Goal: Task Accomplishment & Management: Use online tool/utility

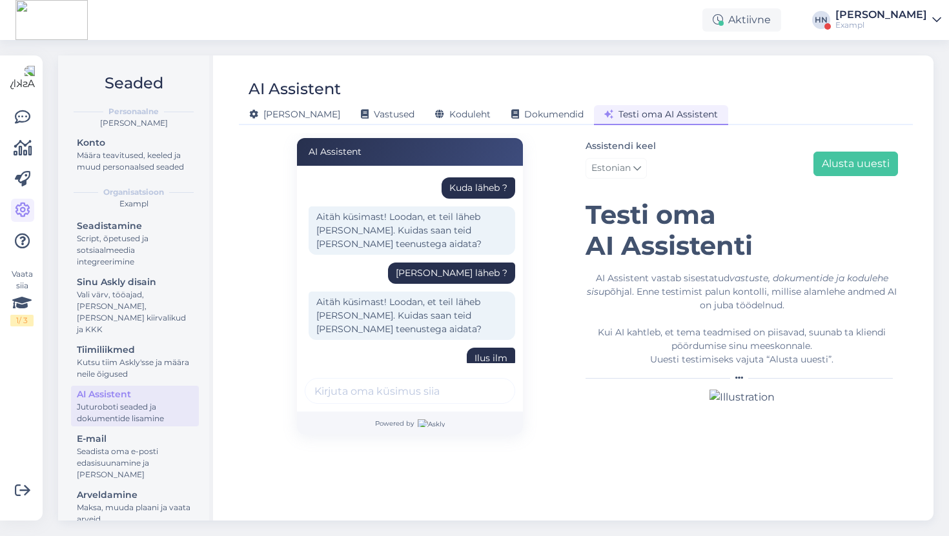
scroll to position [343, 0]
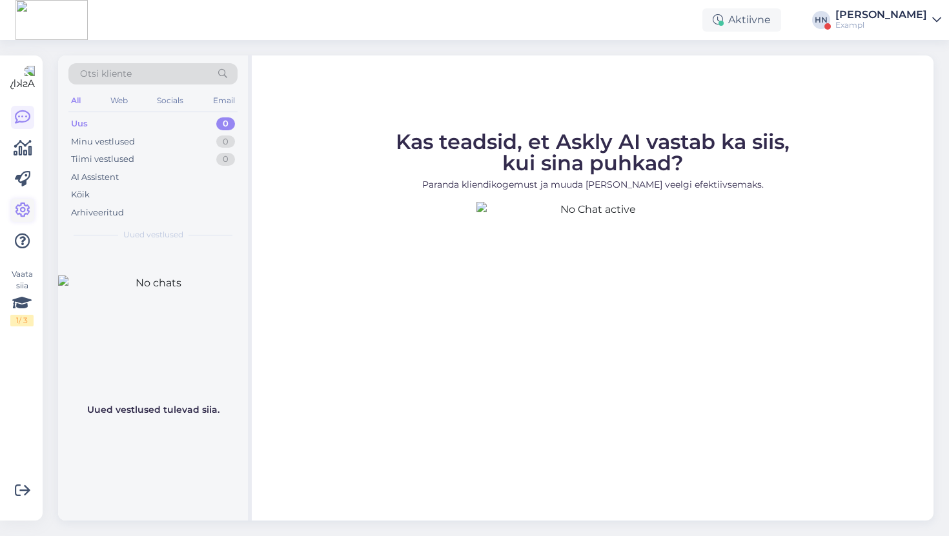
click at [28, 209] on icon at bounding box center [22, 210] width 15 height 15
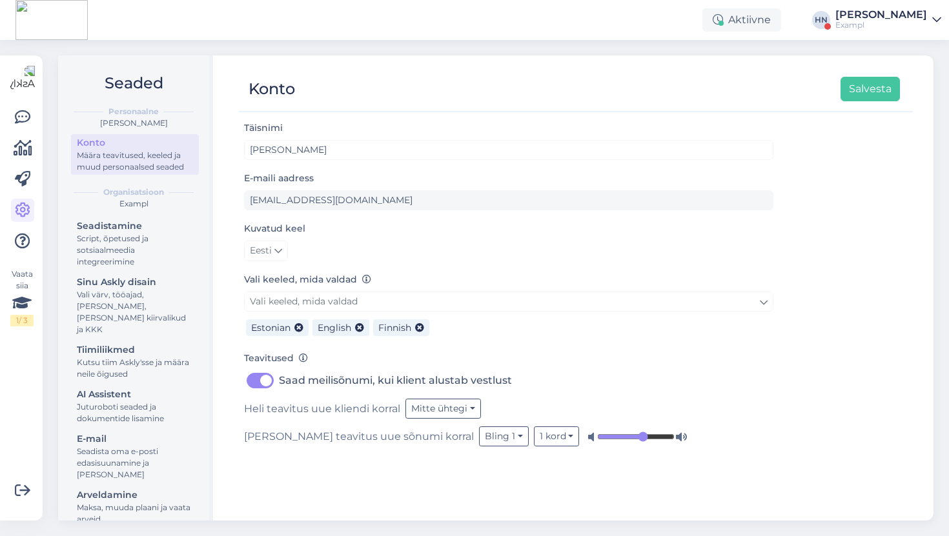
click at [869, 12] on div "[PERSON_NAME]" at bounding box center [881, 15] width 92 height 10
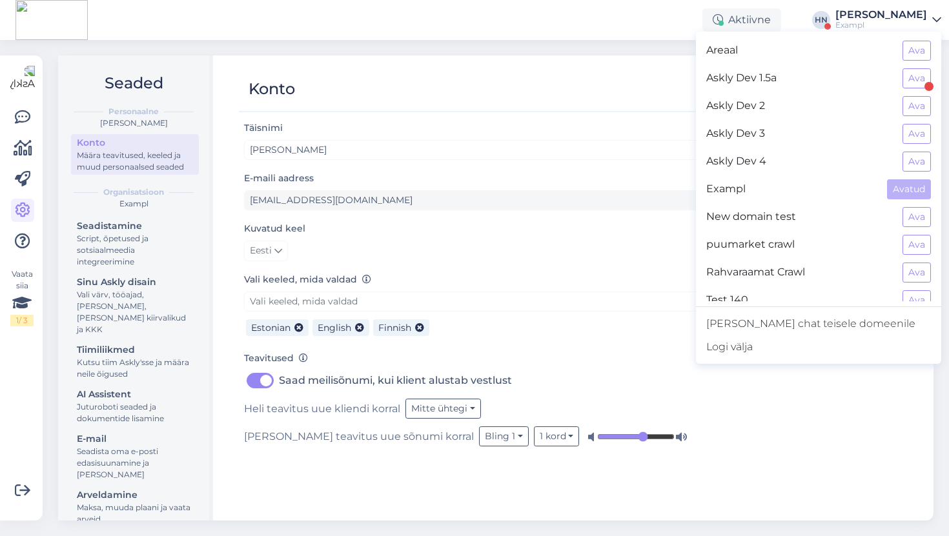
click at [897, 40] on div "Areaal Ava" at bounding box center [818, 51] width 245 height 28
click at [912, 46] on button "Ava" at bounding box center [916, 51] width 28 height 20
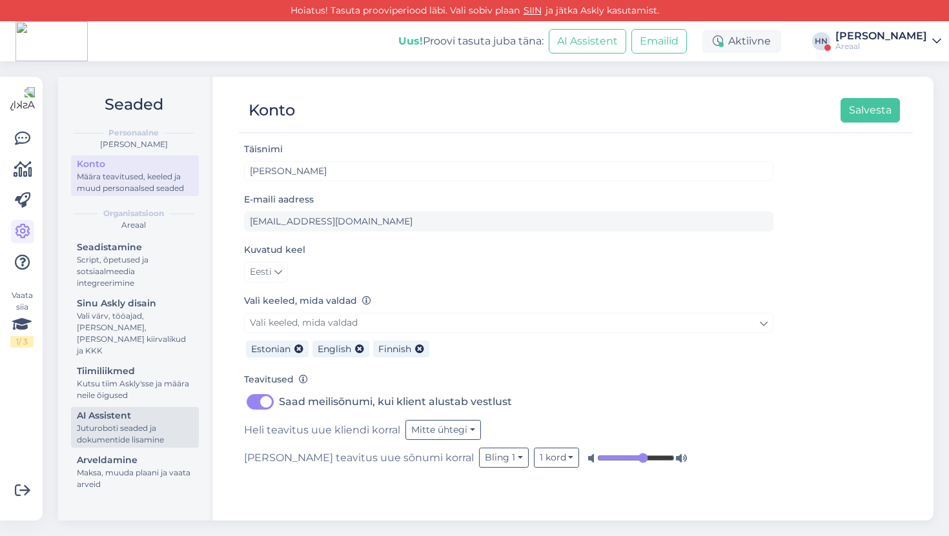
click at [137, 425] on div "Juturoboti seaded ja dokumentide lisamine" at bounding box center [135, 434] width 116 height 23
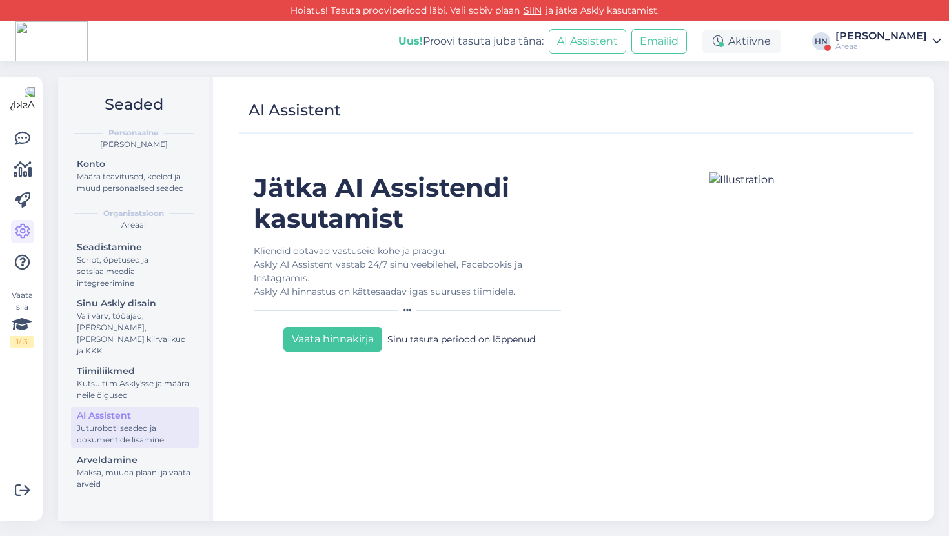
click at [863, 45] on div "Areaal" at bounding box center [881, 46] width 92 height 10
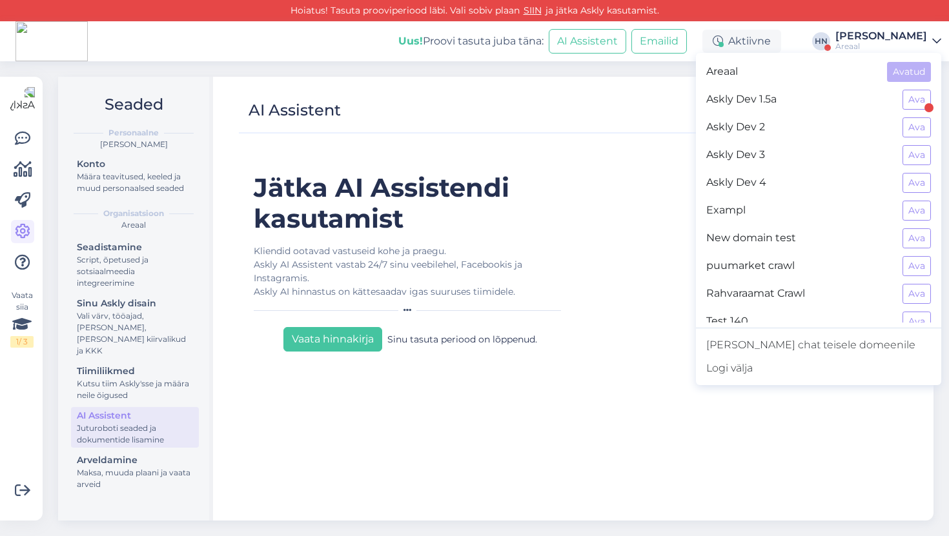
click at [933, 92] on div "Askly Dev 1.5a Ava" at bounding box center [818, 100] width 245 height 28
click at [919, 97] on button "Ava" at bounding box center [916, 100] width 28 height 20
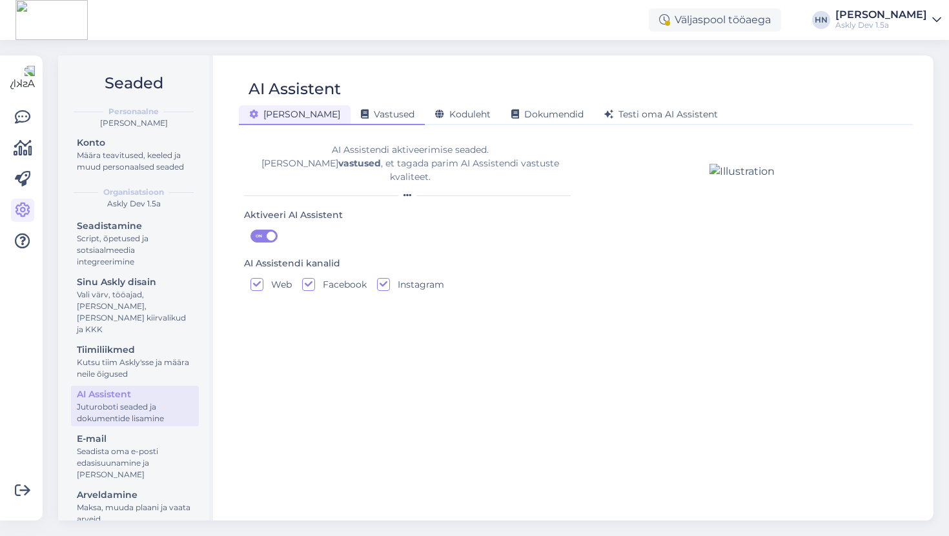
click at [361, 110] on span "Vastused" at bounding box center [388, 114] width 54 height 12
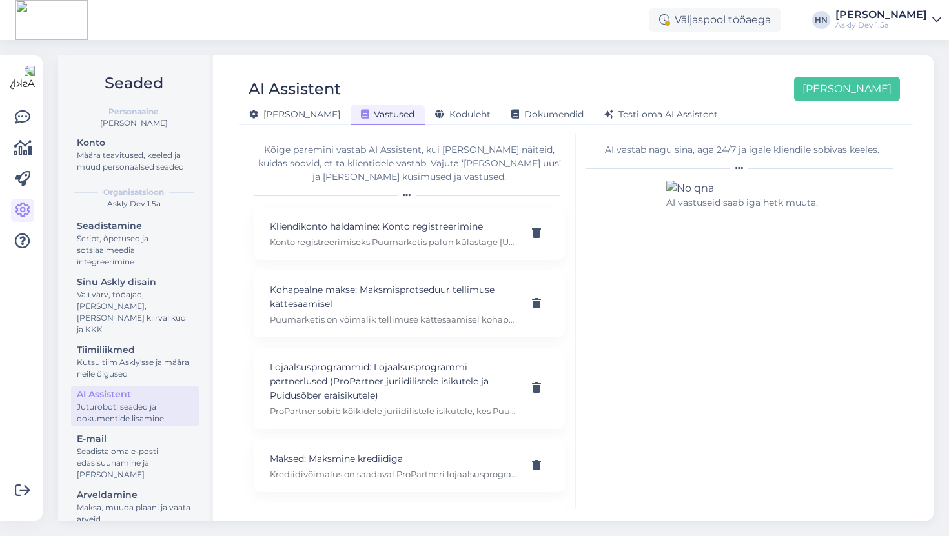
click at [876, 17] on div "[PERSON_NAME]" at bounding box center [881, 15] width 92 height 10
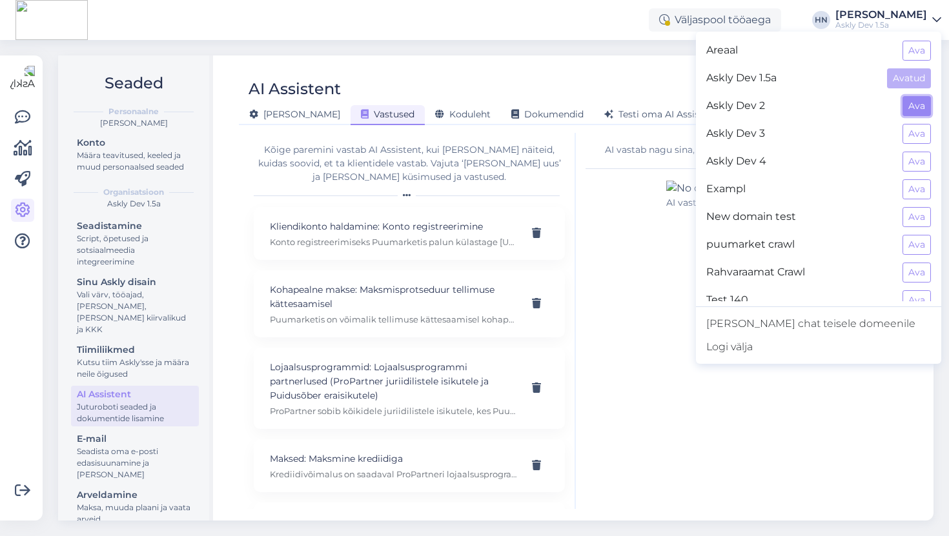
click at [920, 101] on button "Ava" at bounding box center [916, 106] width 28 height 20
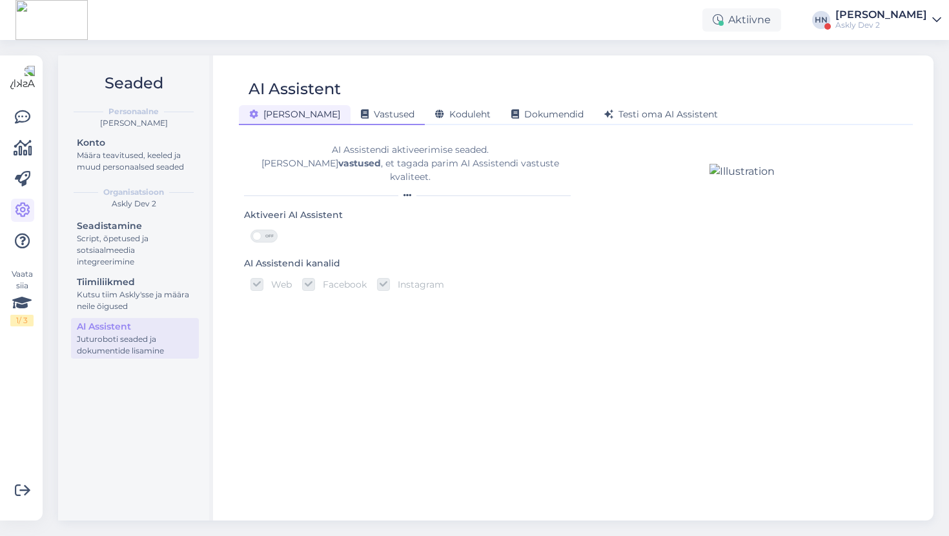
click at [361, 119] on span "Vastused" at bounding box center [388, 114] width 54 height 12
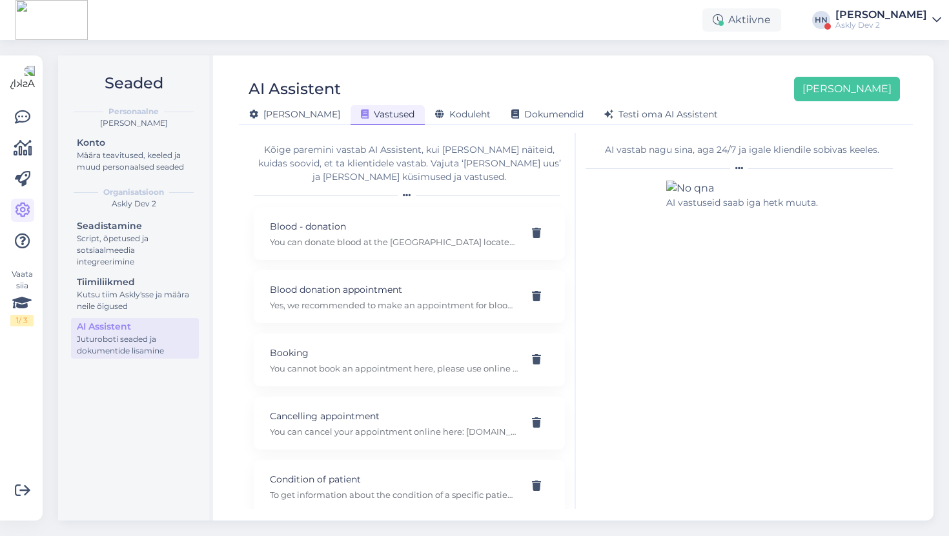
click at [410, 195] on icon at bounding box center [407, 196] width 8 height 8
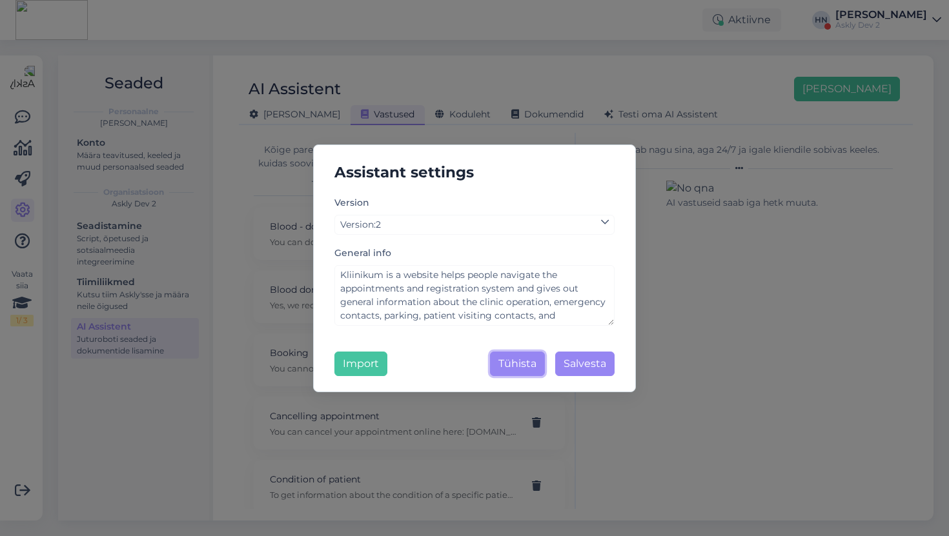
click at [519, 362] on button "Tühista" at bounding box center [517, 364] width 55 height 25
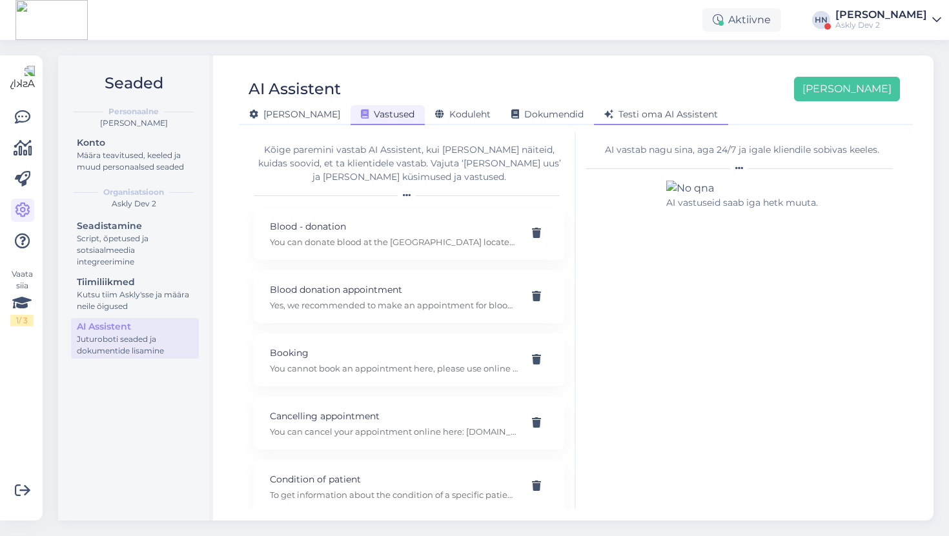
click at [604, 112] on span "Testi oma AI Assistent" at bounding box center [661, 114] width 114 height 12
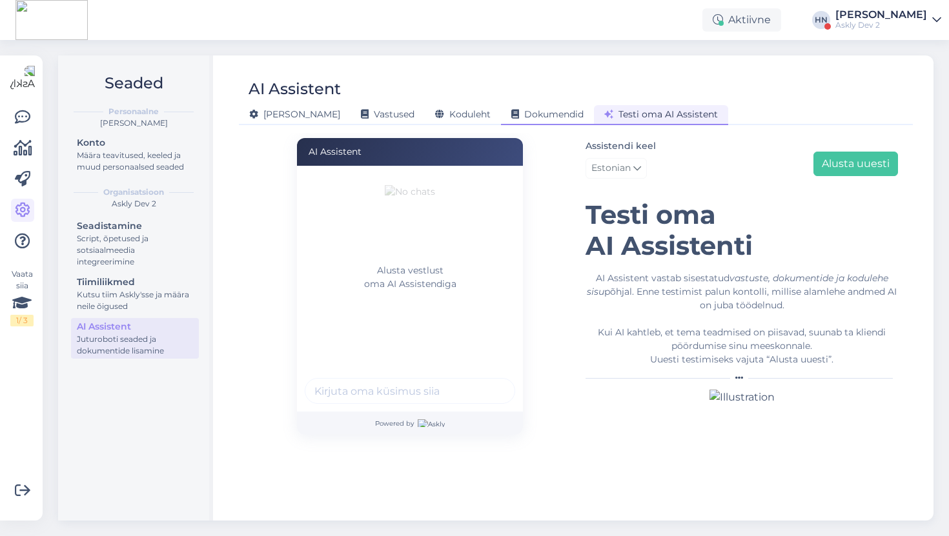
click at [511, 109] on span "Dokumendid" at bounding box center [547, 114] width 72 height 12
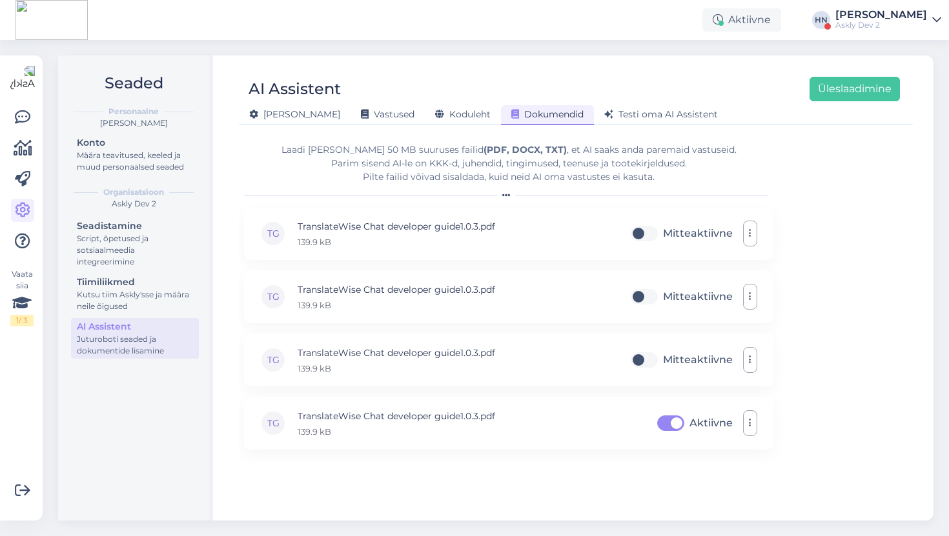
click at [613, 97] on div "AI Assistent Üleslaadimine" at bounding box center [569, 89] width 661 height 25
click at [689, 423] on label "Aktiivne" at bounding box center [710, 423] width 43 height 21
click at [672, 423] on input "Aktiivne" at bounding box center [670, 423] width 32 height 21
checkbox input "false"
click at [604, 115] on span "Testi oma AI Assistent" at bounding box center [661, 114] width 114 height 12
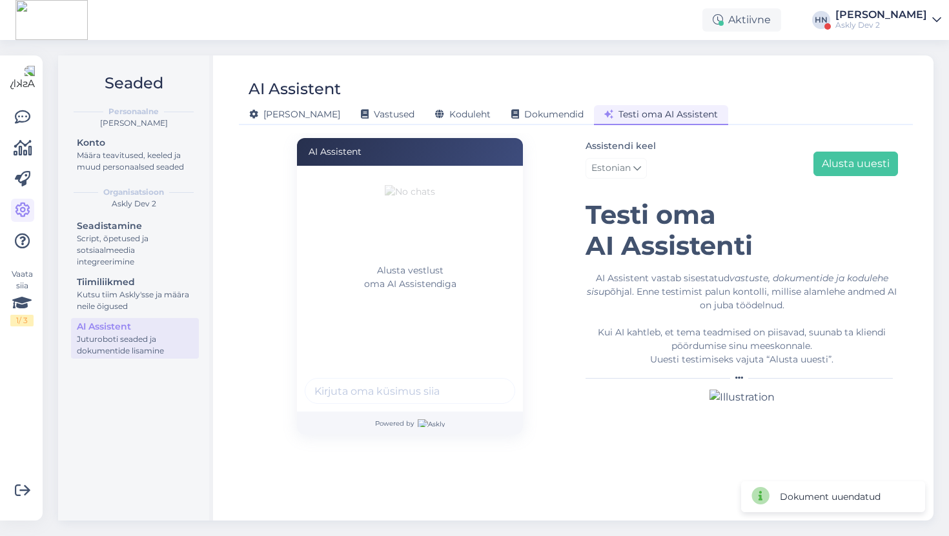
click at [440, 394] on input "text" at bounding box center [410, 391] width 210 height 26
type input "Hei mist teed ?"
click at [488, 381] on button "submit" at bounding box center [497, 390] width 19 height 19
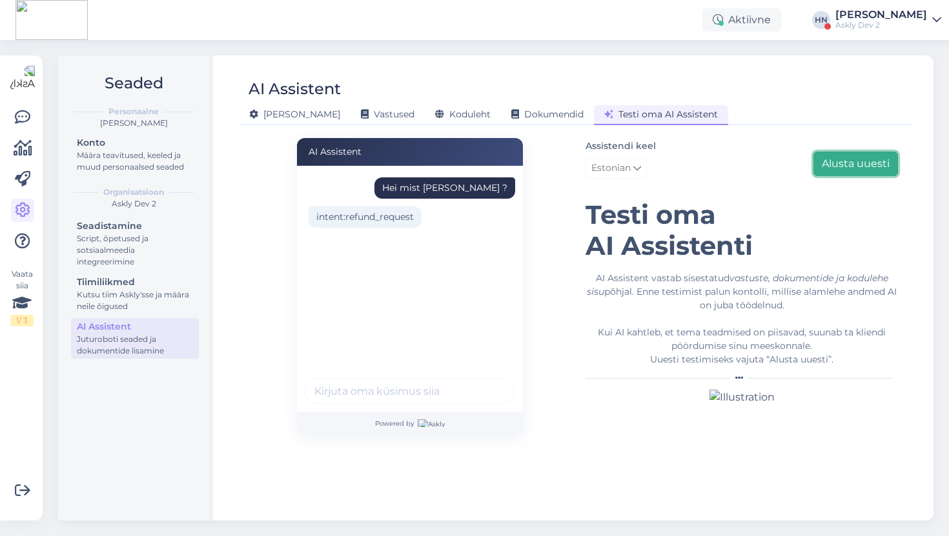
click at [849, 168] on button "Alusta uuesti" at bounding box center [855, 164] width 85 height 25
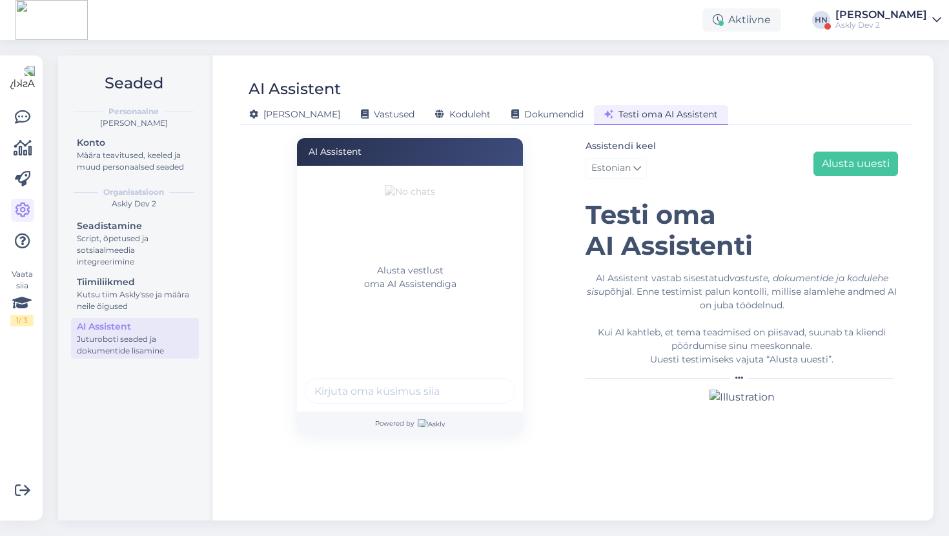
click at [409, 392] on input "text" at bounding box center [410, 391] width 210 height 26
type input "Blah blah. Oled piim ?"
click at [488, 381] on button "submit" at bounding box center [497, 390] width 19 height 19
